Goal: Information Seeking & Learning: Learn about a topic

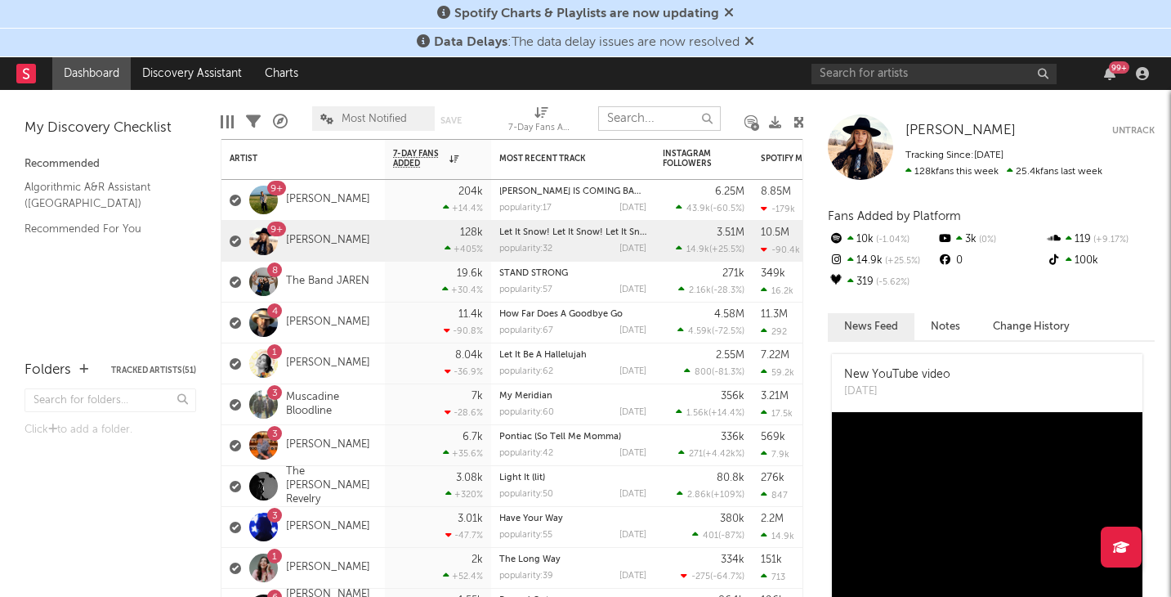
click at [633, 120] on input "text" at bounding box center [659, 118] width 123 height 25
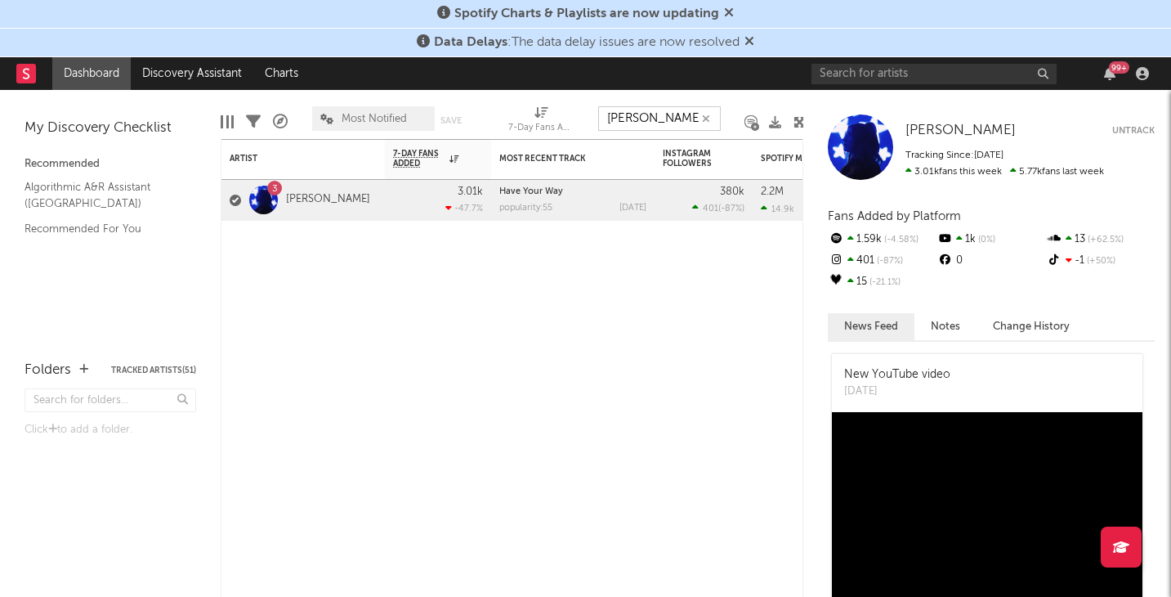
type input "[PERSON_NAME]"
click at [311, 199] on link "[PERSON_NAME]" at bounding box center [328, 200] width 84 height 14
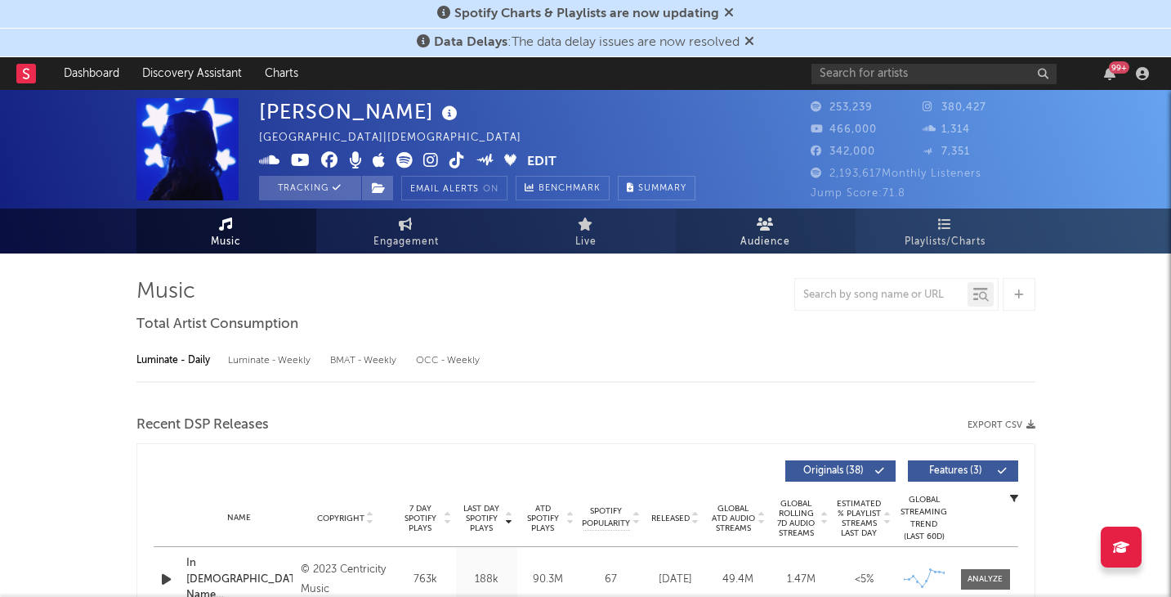
select select "6m"
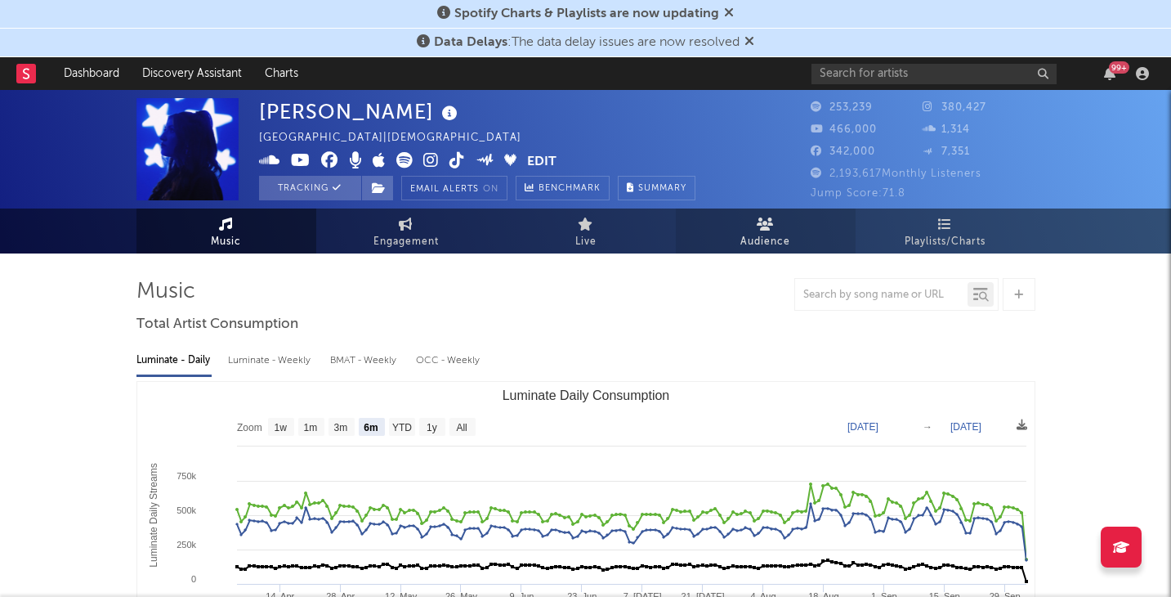
click at [767, 229] on icon at bounding box center [765, 223] width 17 height 13
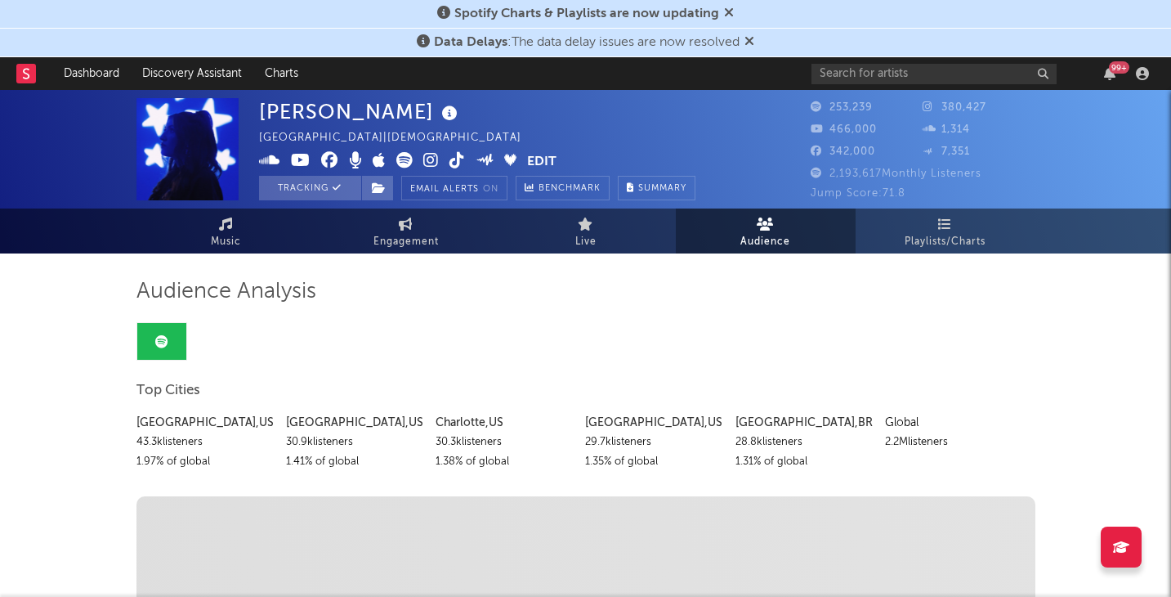
click at [764, 236] on span "Audience" at bounding box center [766, 242] width 50 height 20
click at [403, 225] on icon at bounding box center [406, 223] width 14 height 13
select select "1w"
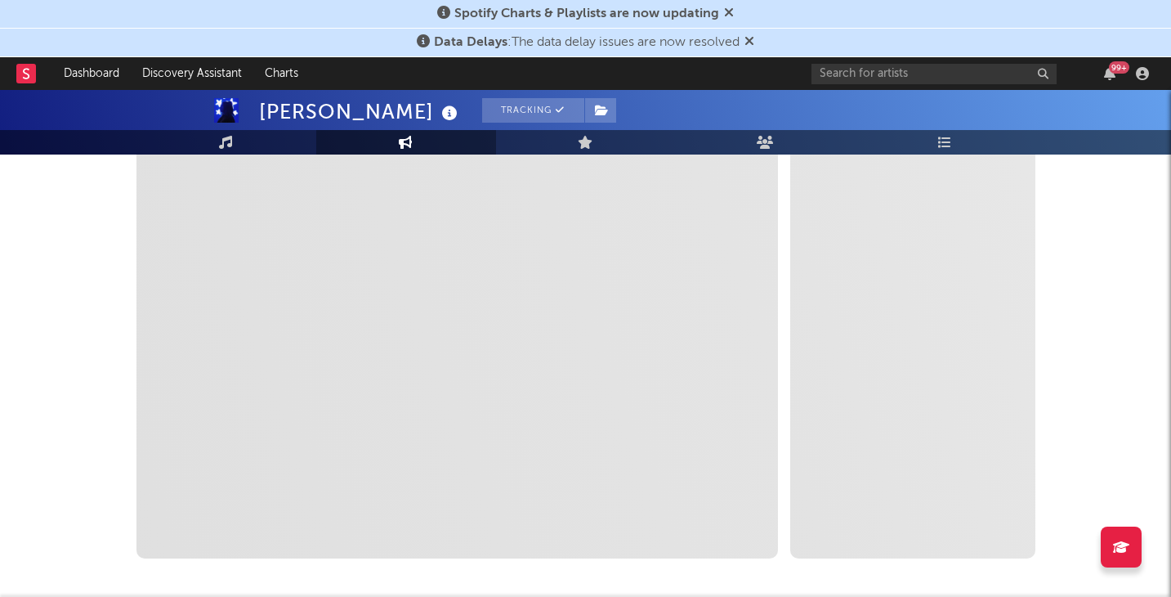
scroll to position [299, 0]
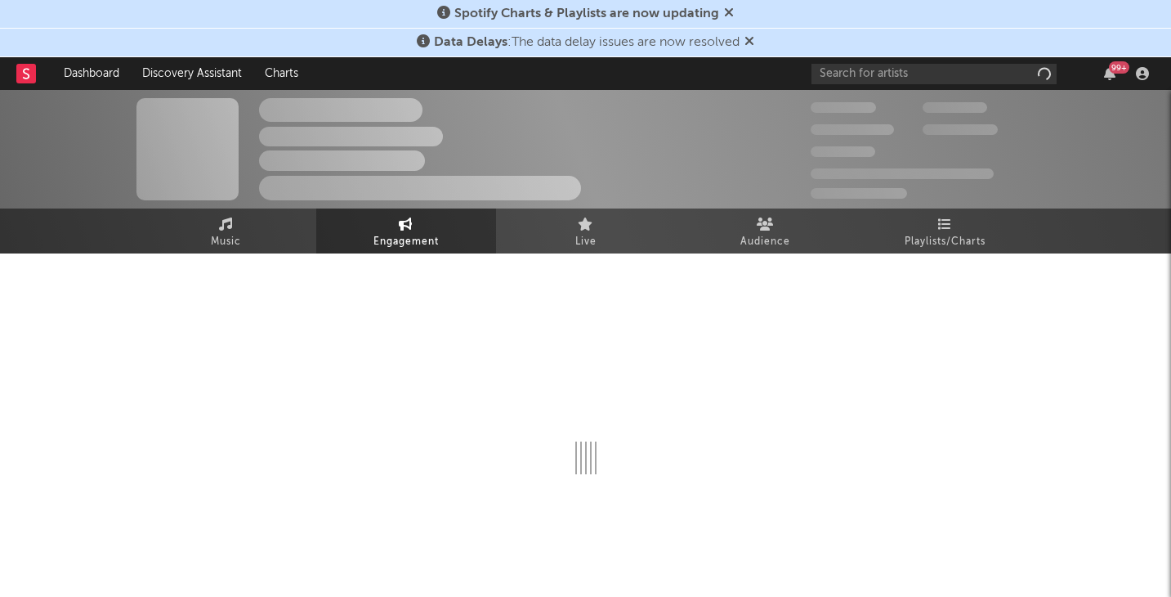
select select "1w"
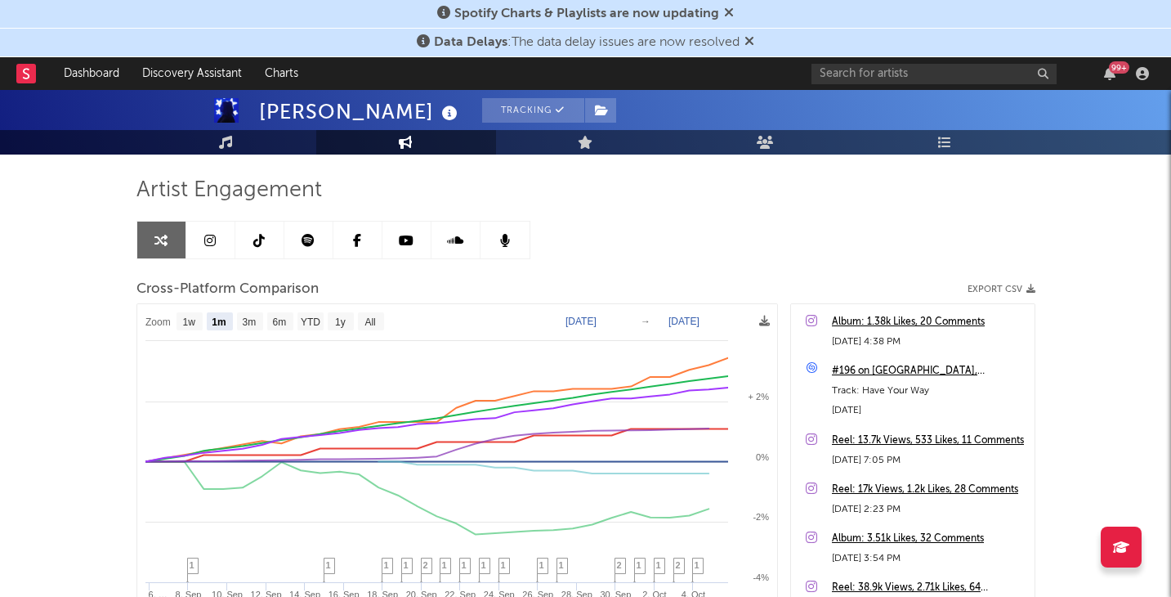
scroll to position [106, 0]
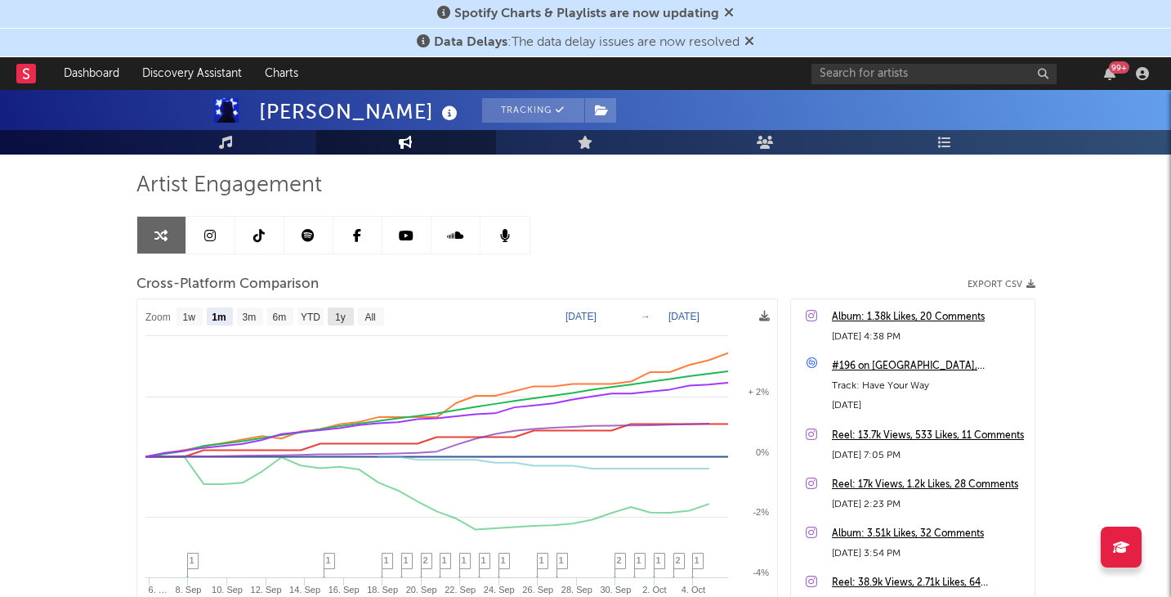
click at [340, 316] on text "1y" at bounding box center [340, 316] width 11 height 11
select select "1y"
type input "[DATE]"
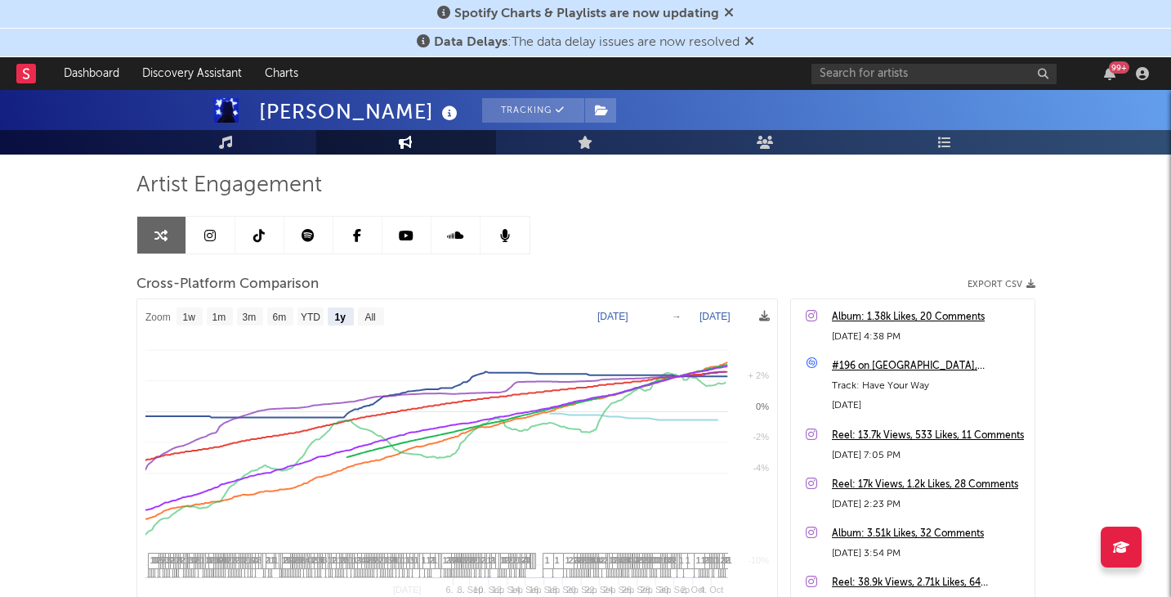
select select "1y"
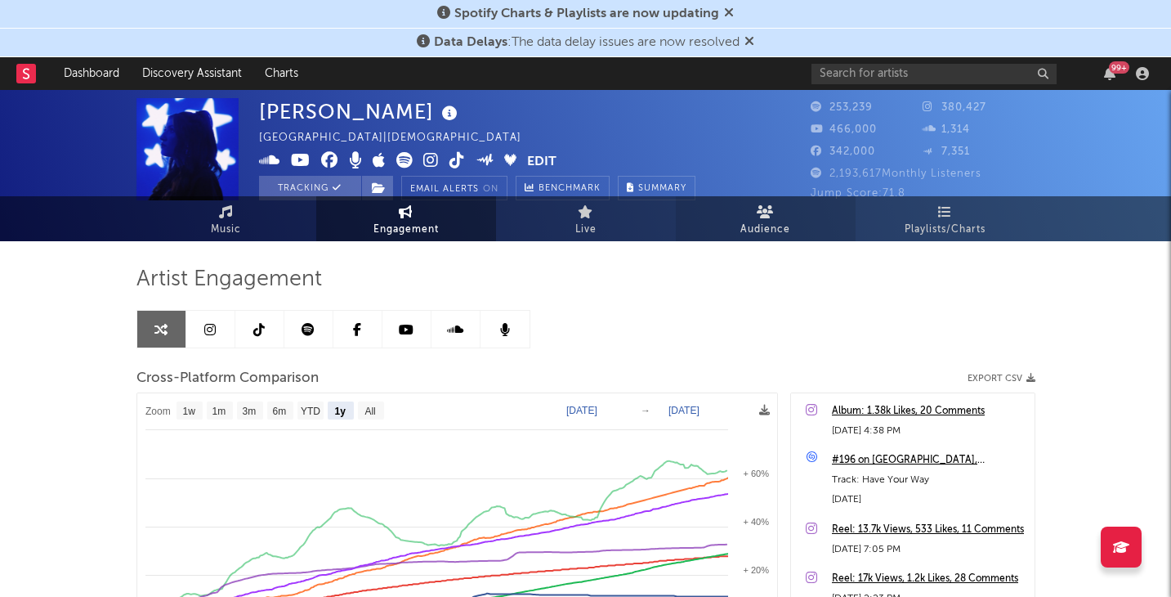
scroll to position [0, 0]
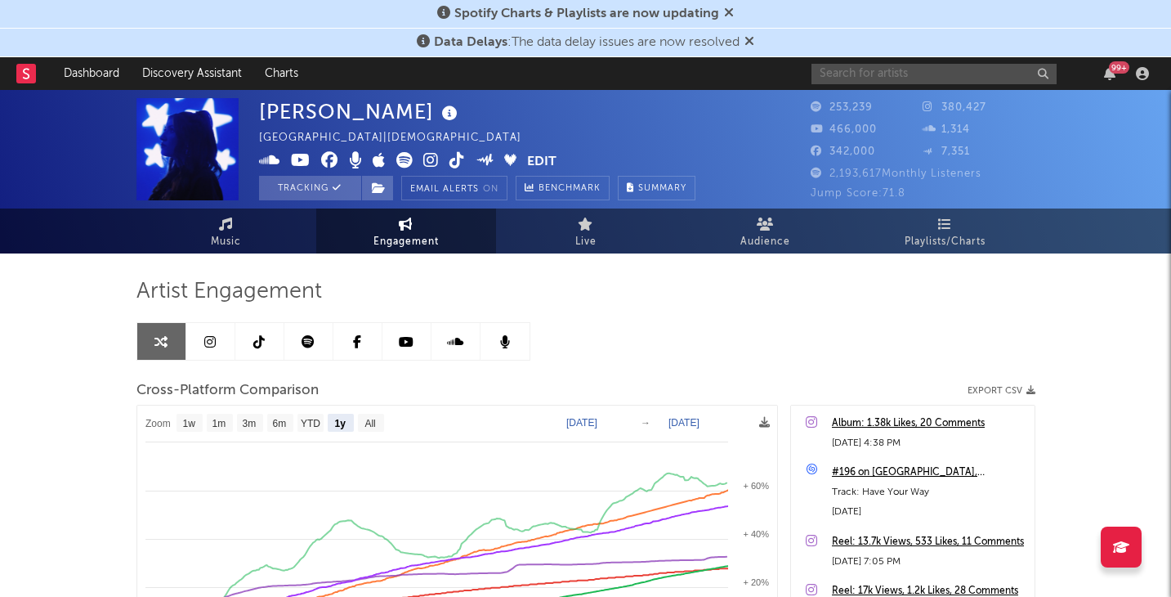
click at [871, 73] on input "text" at bounding box center [934, 74] width 245 height 20
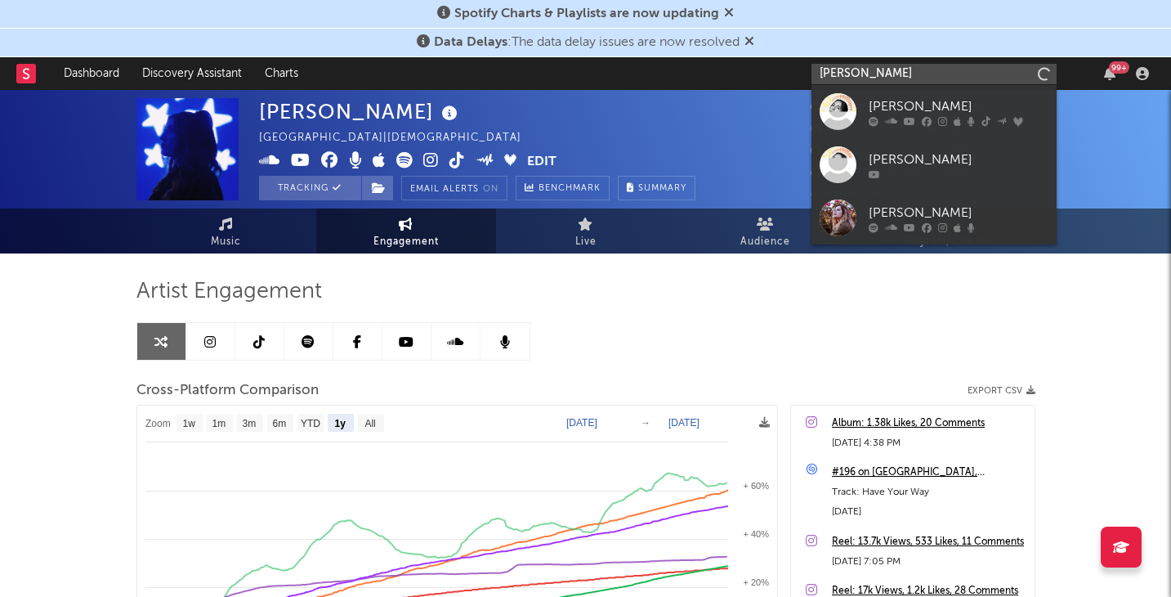
type input "lauren daigle"
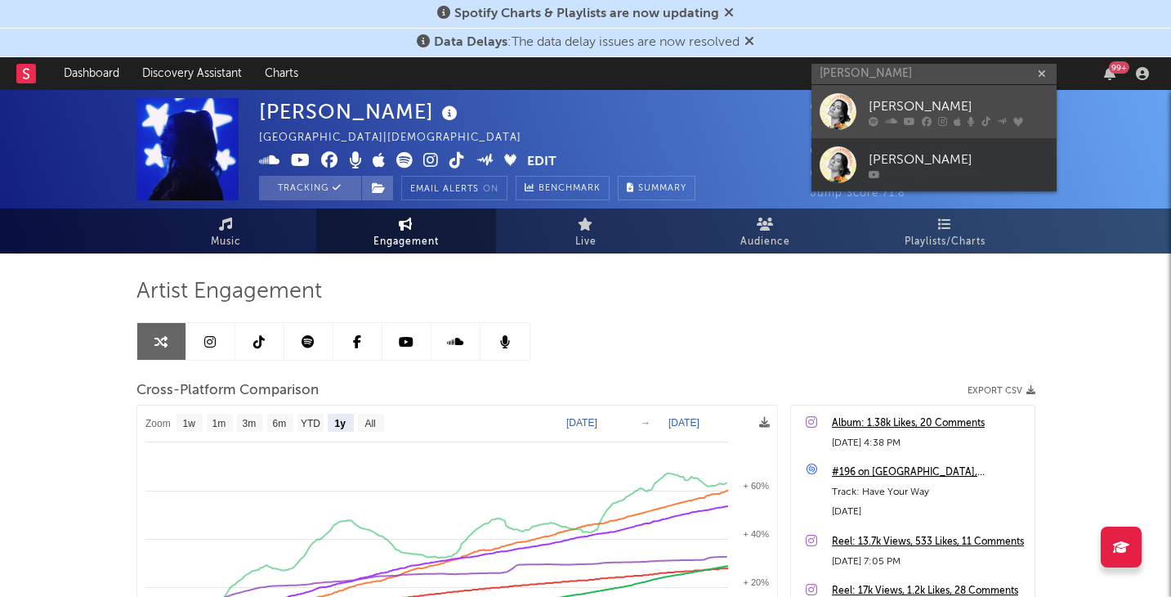
click at [885, 99] on div "[PERSON_NAME]" at bounding box center [959, 106] width 180 height 20
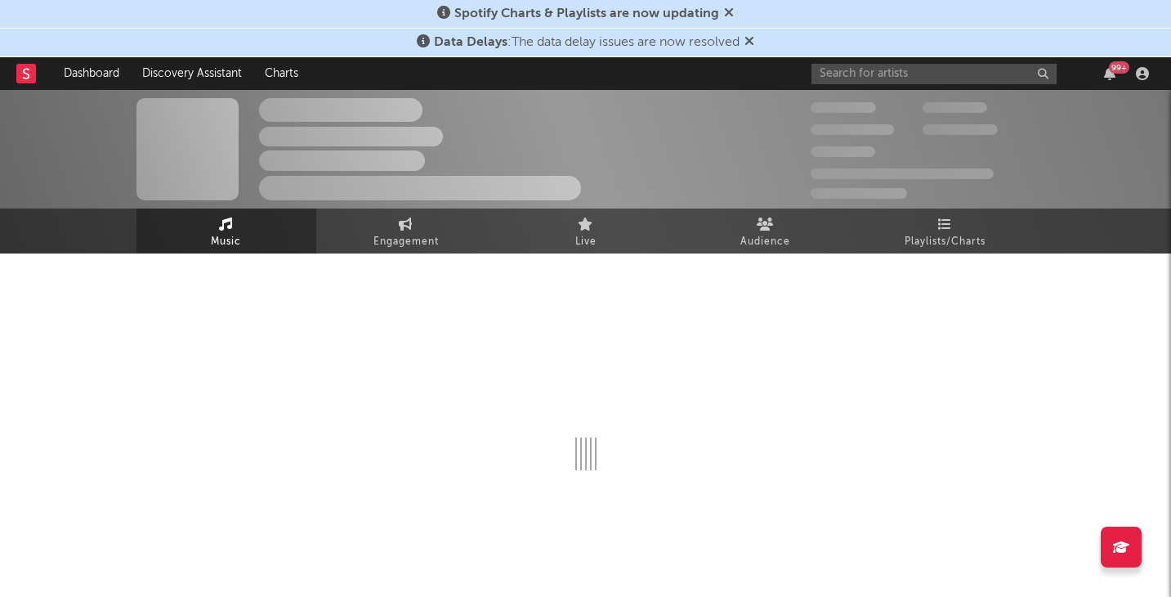
select select "6m"
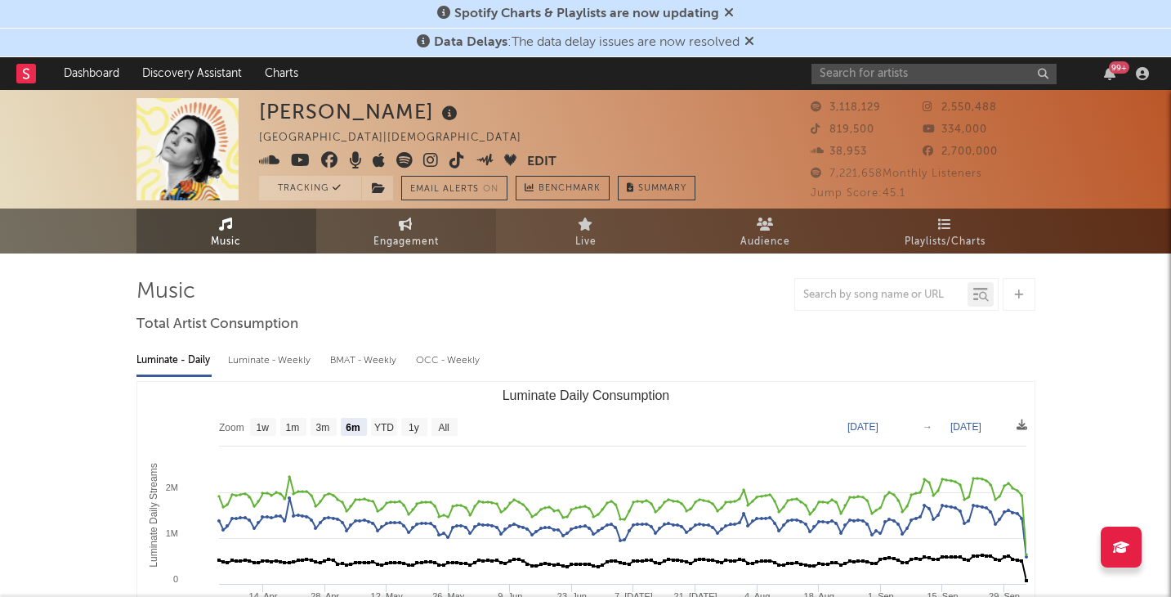
click at [399, 235] on span "Engagement" at bounding box center [406, 242] width 65 height 20
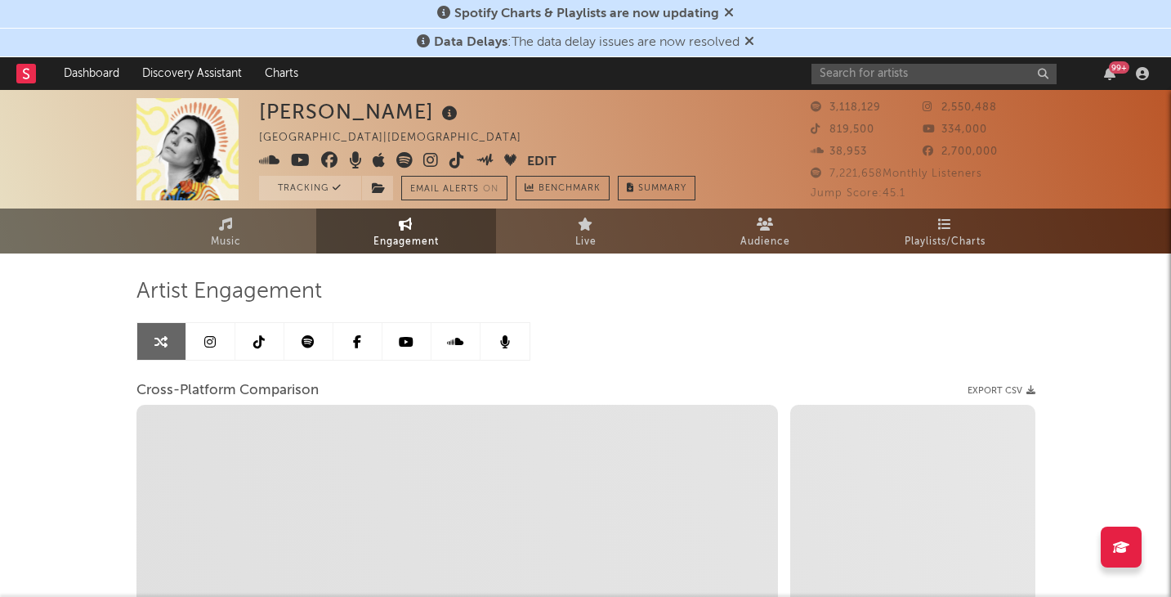
select select "1w"
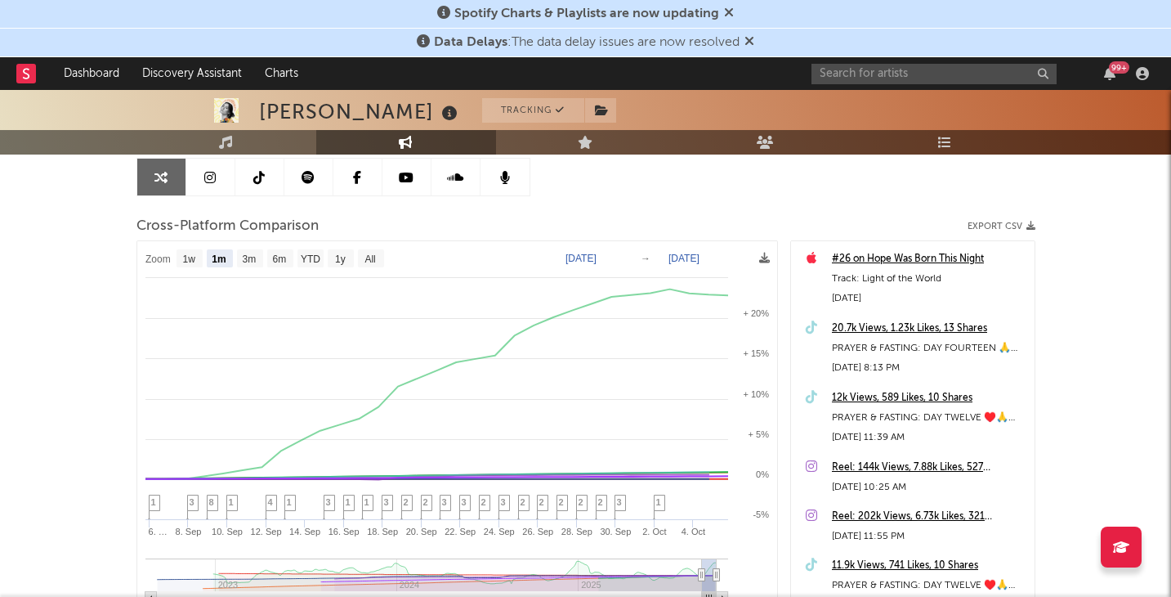
scroll to position [167, 0]
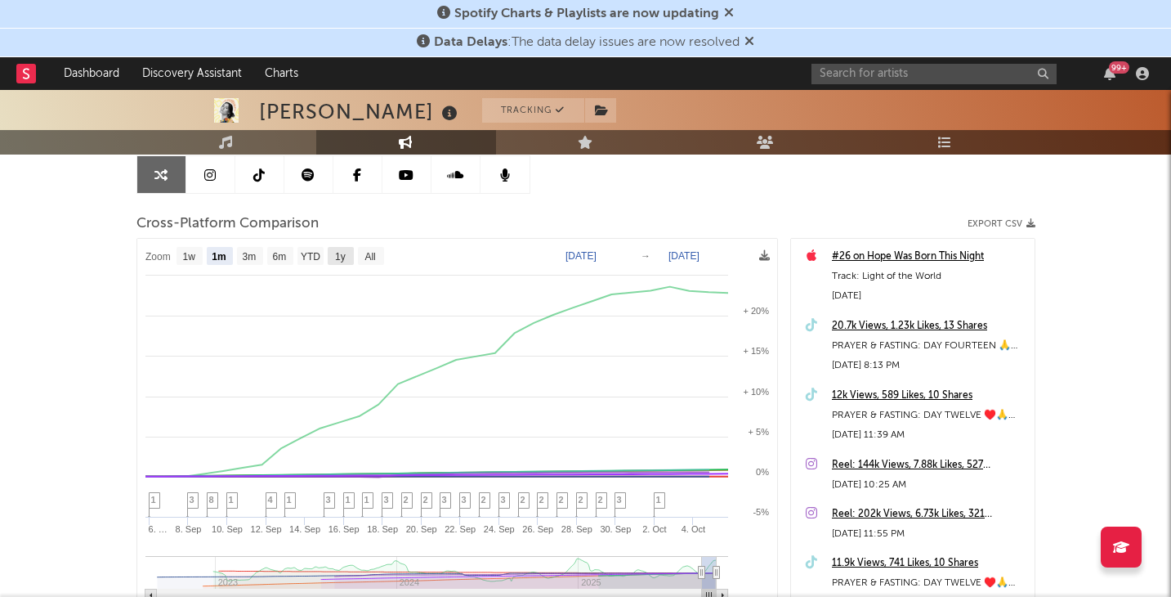
click at [346, 257] on rect at bounding box center [341, 256] width 26 height 18
select select "1y"
type input "2024-10-05"
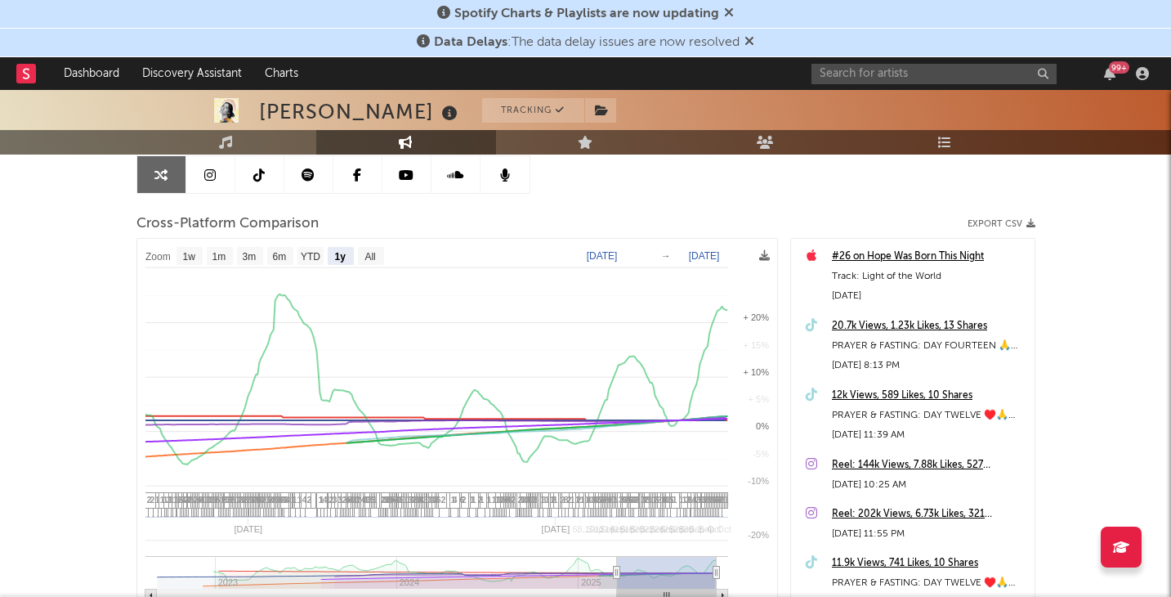
select select "1y"
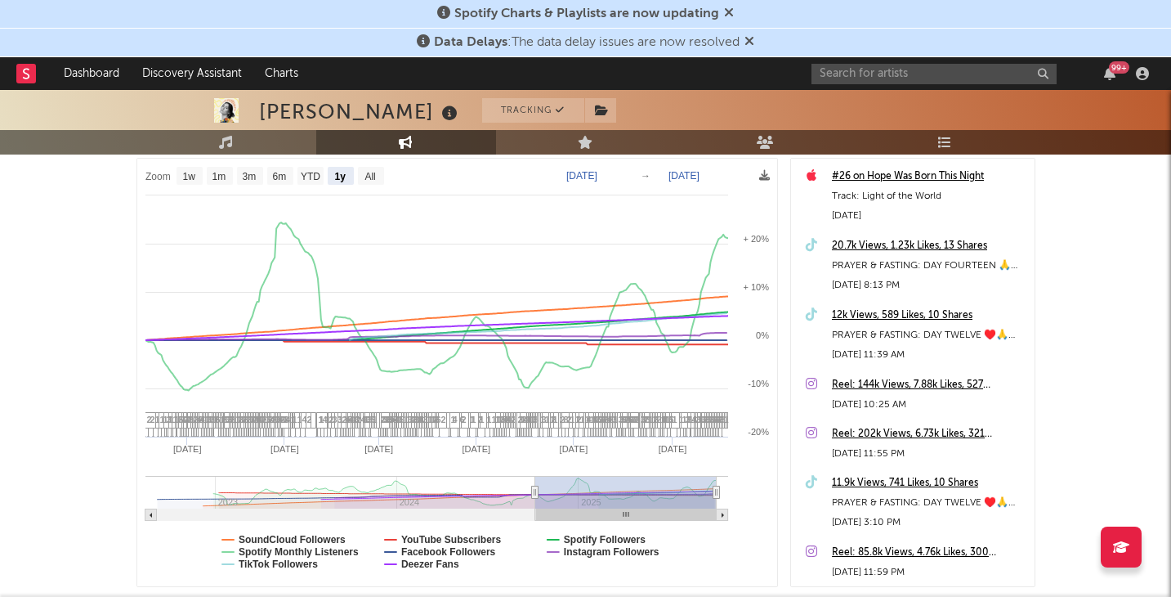
scroll to position [0, 0]
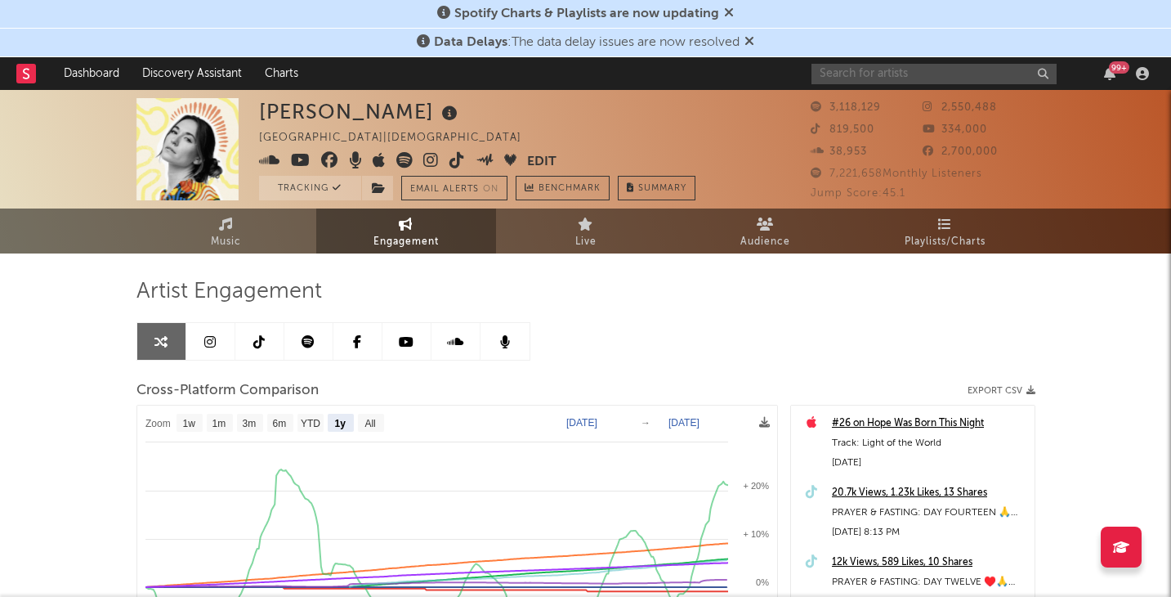
click at [881, 76] on input "text" at bounding box center [934, 74] width 245 height 20
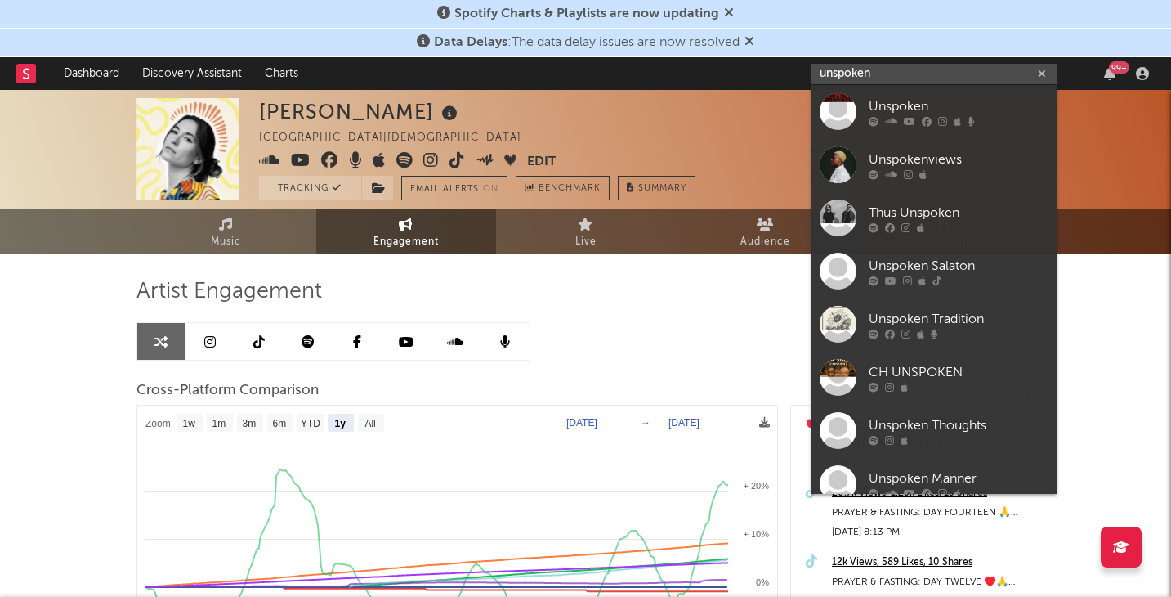
type input "unspoken"
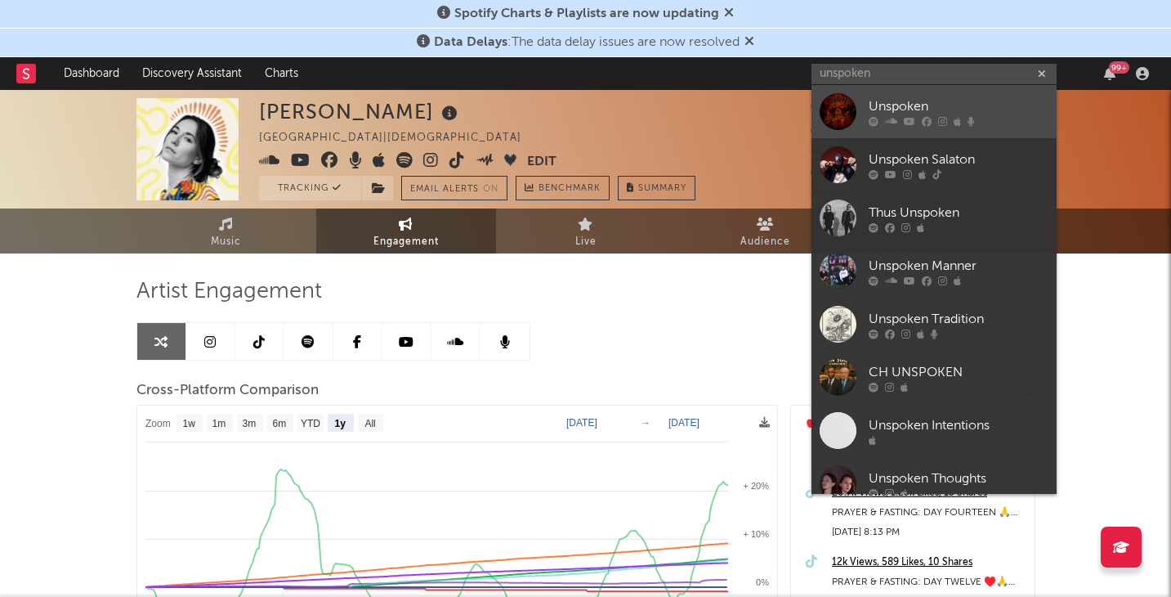
click at [899, 107] on div "Unspoken" at bounding box center [959, 106] width 180 height 20
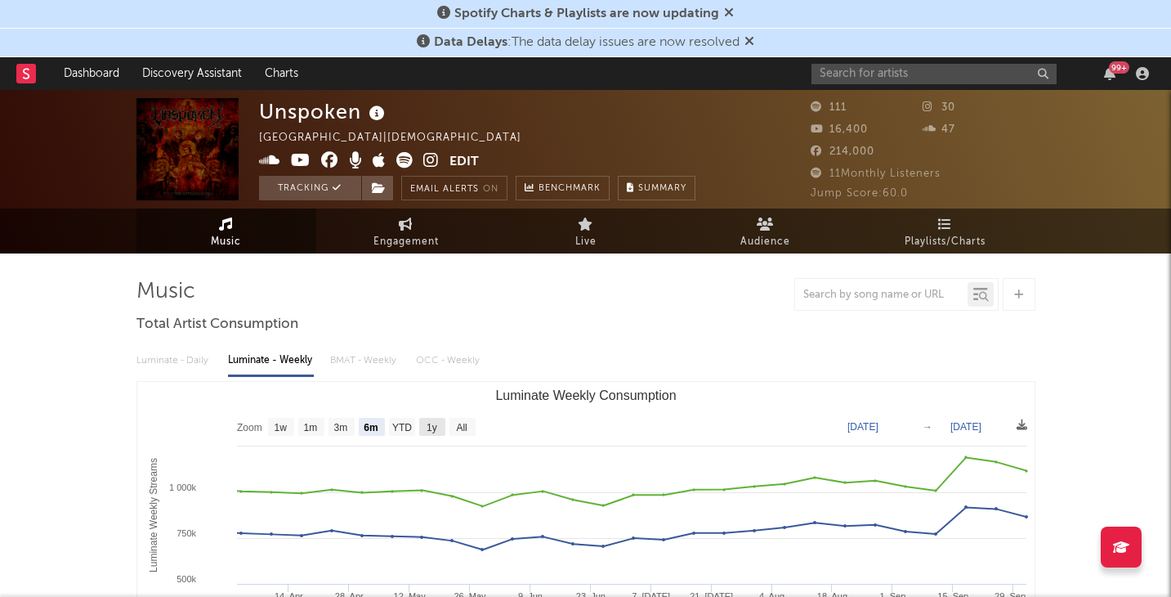
click at [432, 430] on text "1y" at bounding box center [432, 427] width 11 height 11
select select "1y"
type input "2024-10-02"
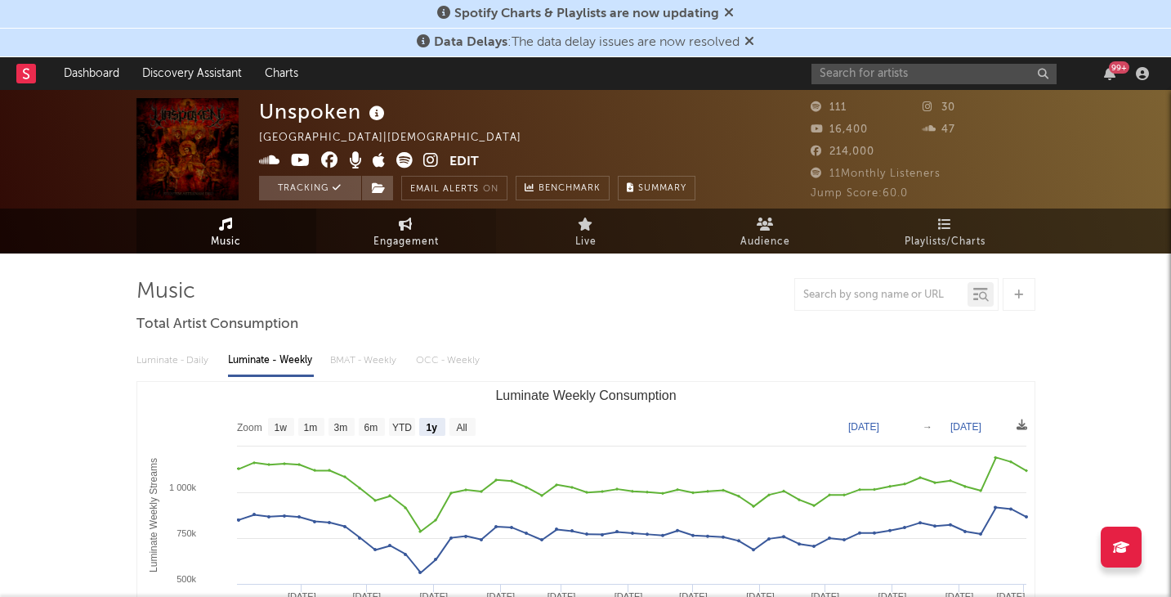
click at [416, 231] on link "Engagement" at bounding box center [406, 230] width 180 height 45
select select "1w"
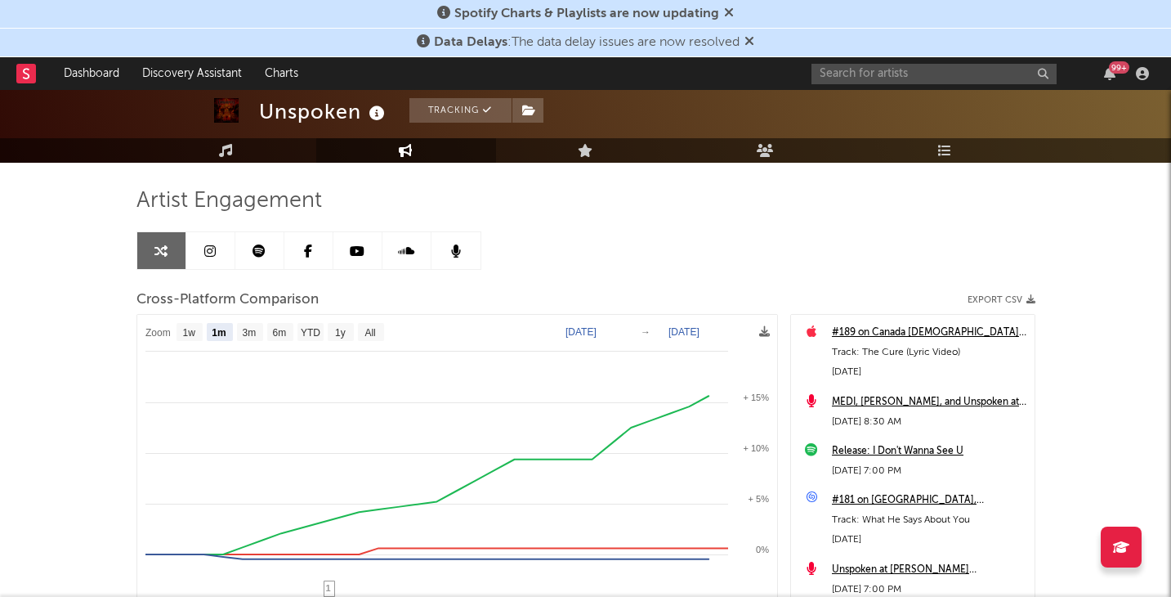
scroll to position [90, 0]
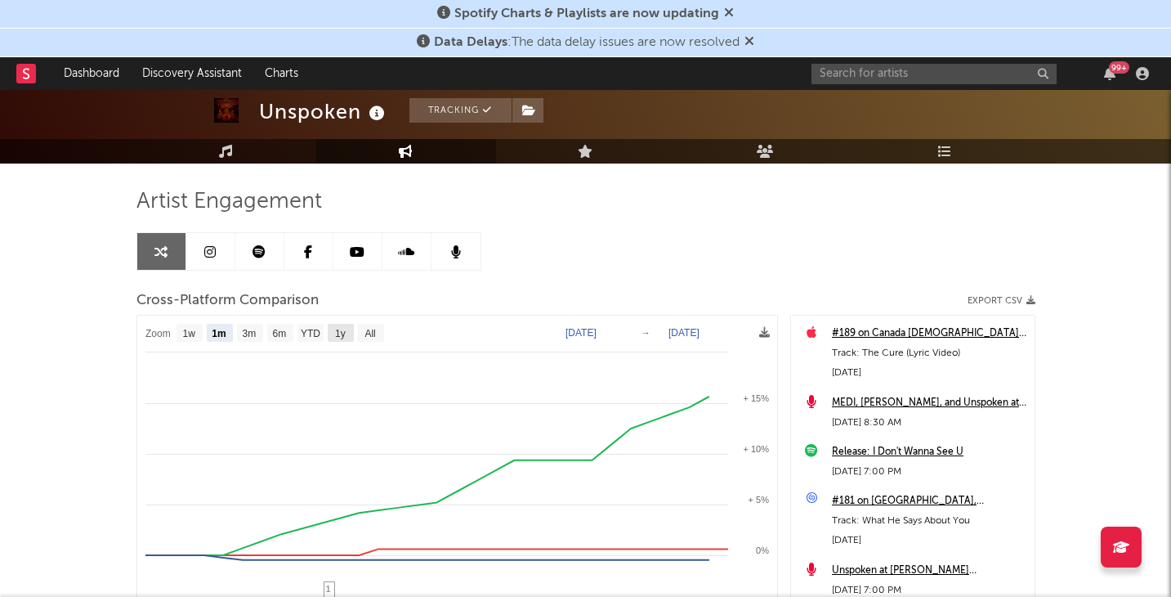
click at [344, 338] on text "1y" at bounding box center [340, 333] width 11 height 11
select select "1y"
type input "2024-10-05"
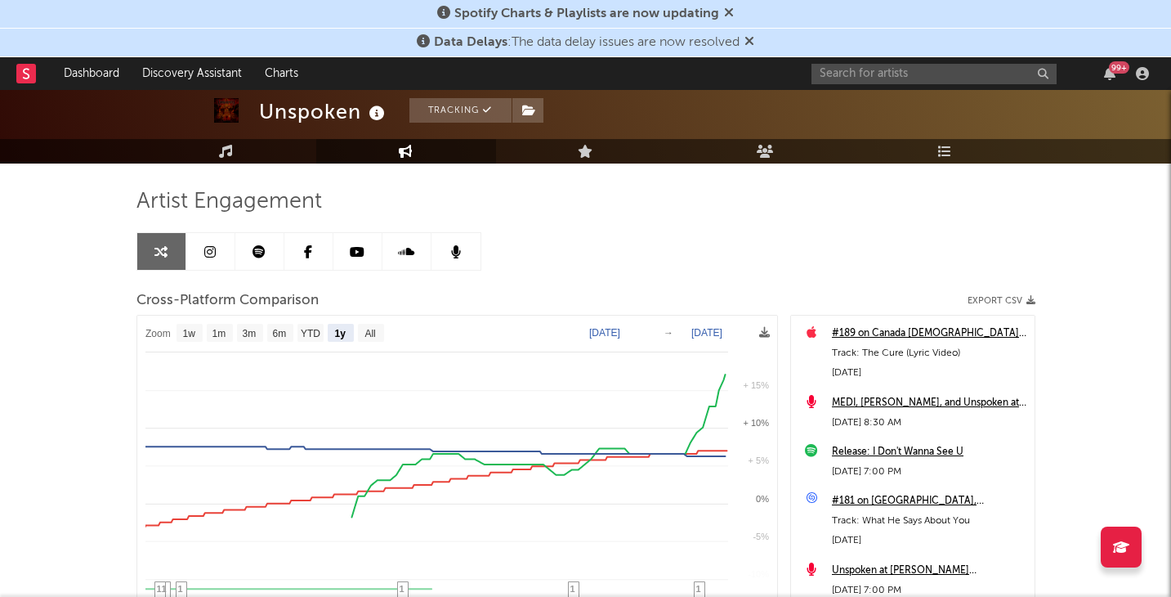
select select "1y"
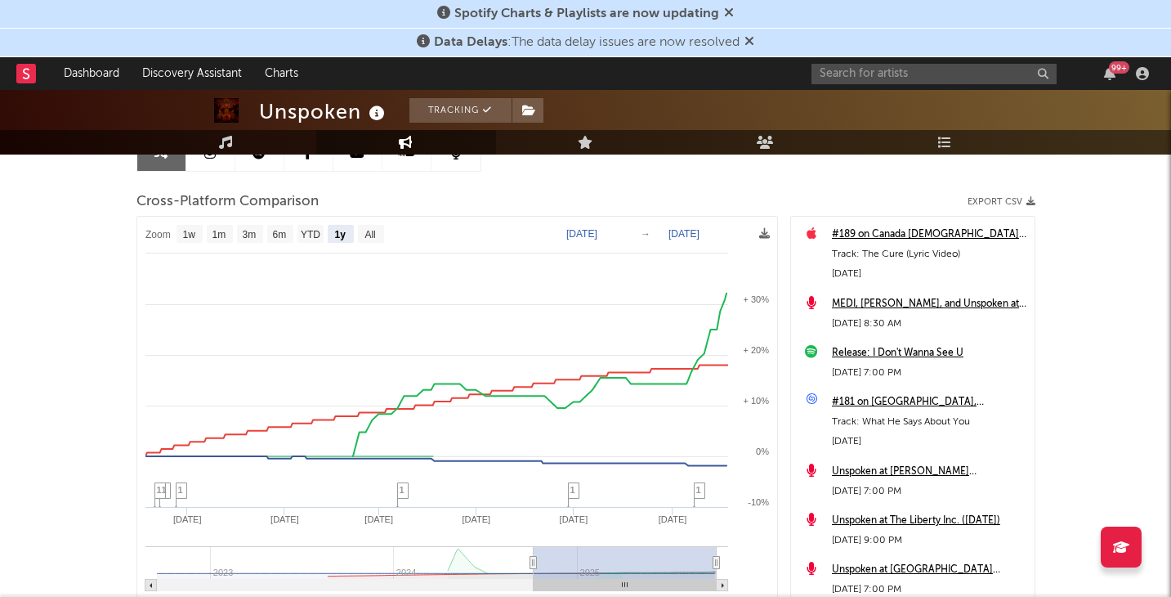
scroll to position [191, 0]
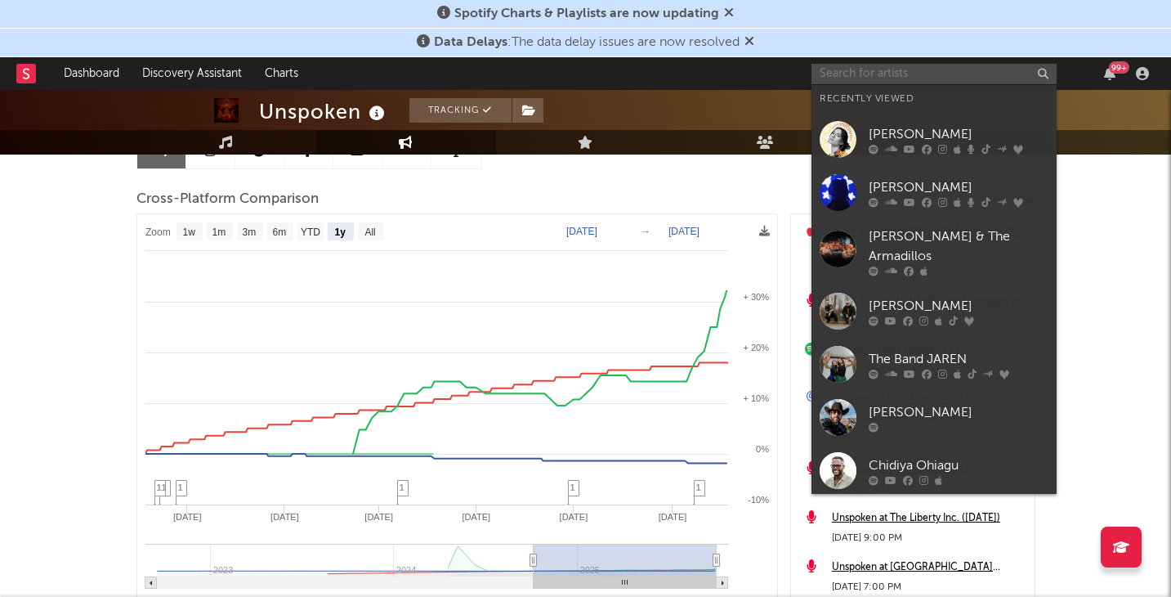
click at [881, 76] on input "text" at bounding box center [934, 74] width 245 height 20
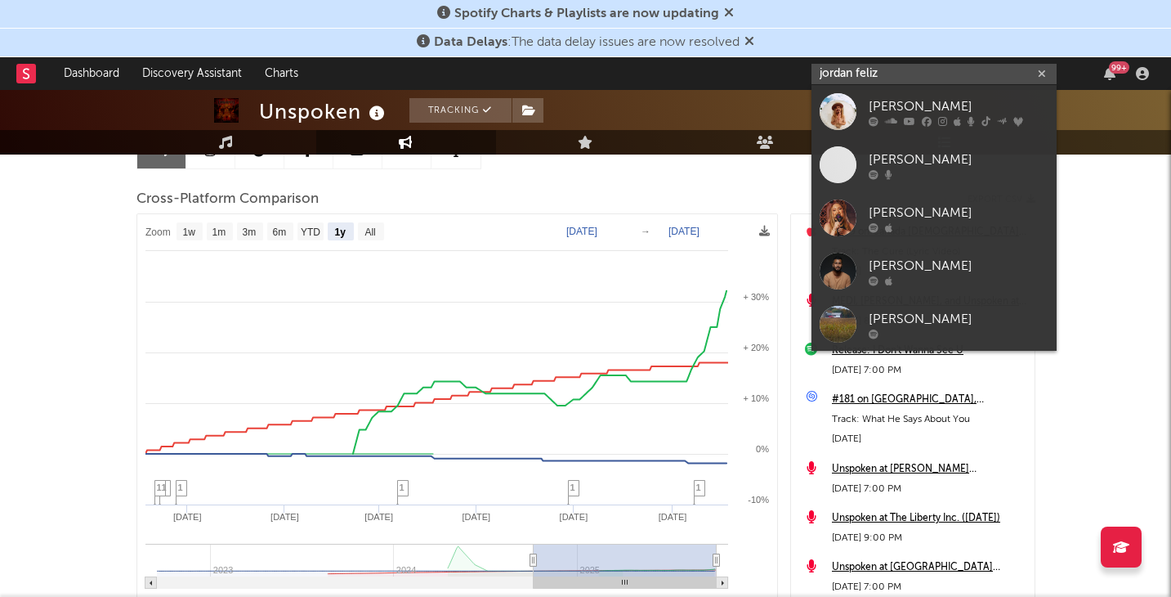
type input "jordan feliz"
